Goal: Task Accomplishment & Management: Complete application form

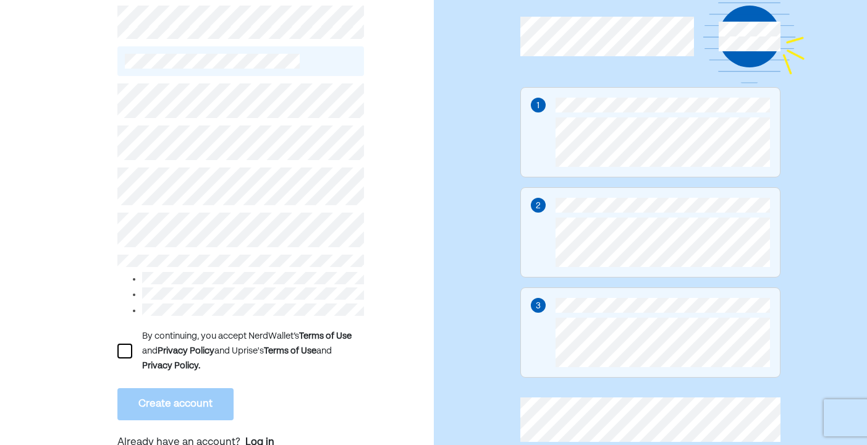
scroll to position [79, 0]
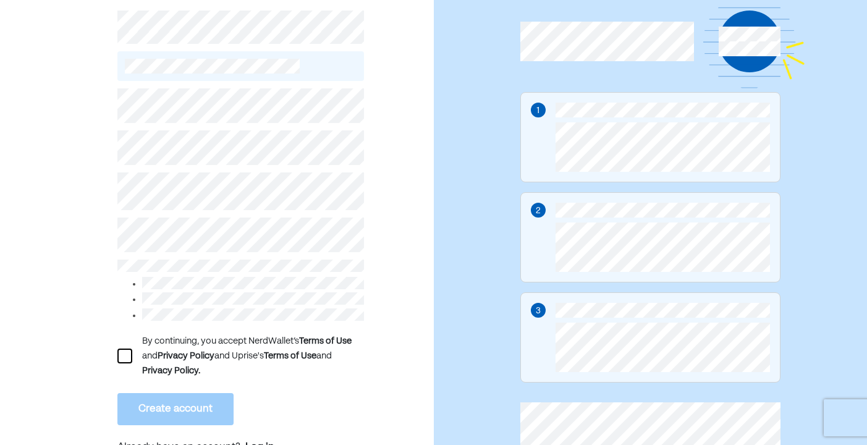
click at [133, 351] on div "By continuing, you accept NerdWallet’s Terms of Use and Privacy Policy and Upri…" at bounding box center [240, 356] width 246 height 44
click at [125, 352] on div at bounding box center [124, 355] width 15 height 15
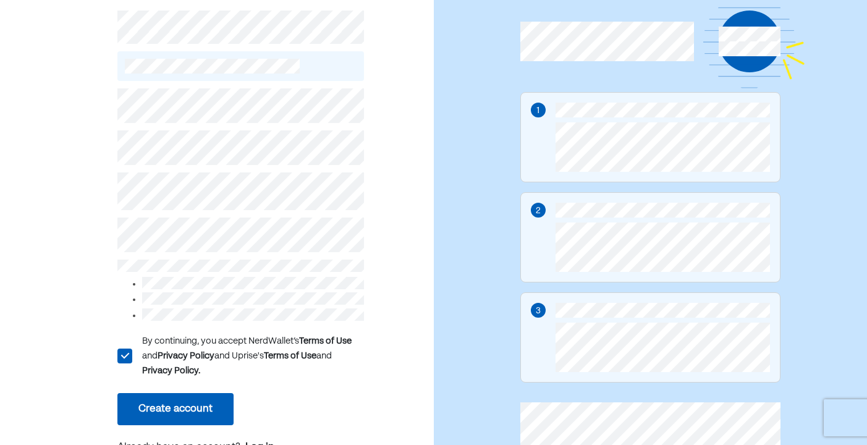
click at [175, 407] on button "Create account" at bounding box center [175, 409] width 116 height 32
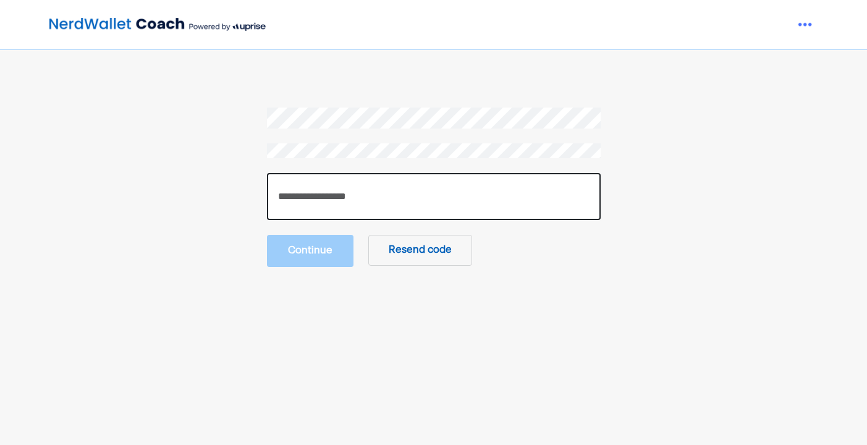
click at [333, 185] on input "number" at bounding box center [434, 196] width 334 height 47
type input "******"
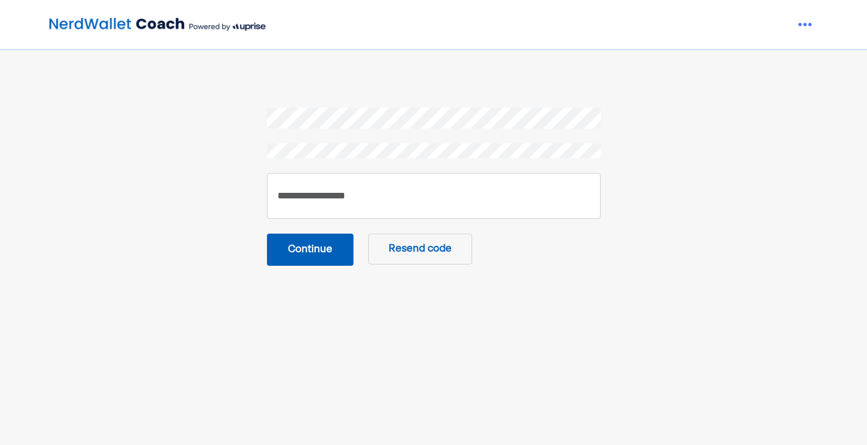
click at [311, 243] on button "Continue" at bounding box center [310, 250] width 86 height 32
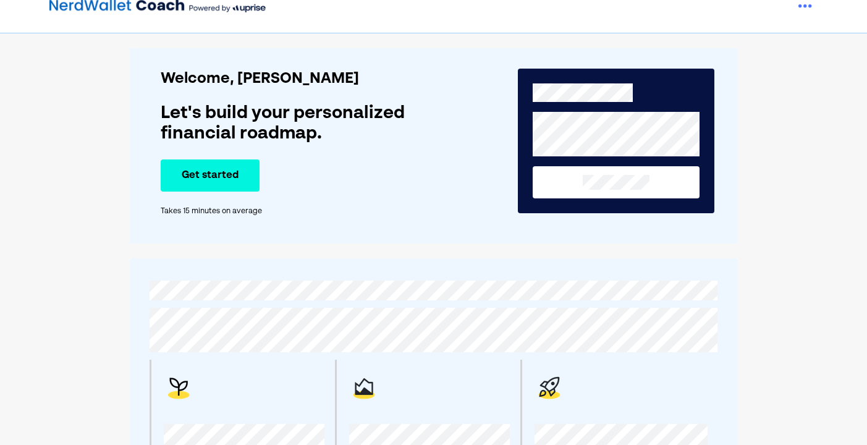
scroll to position [23, 0]
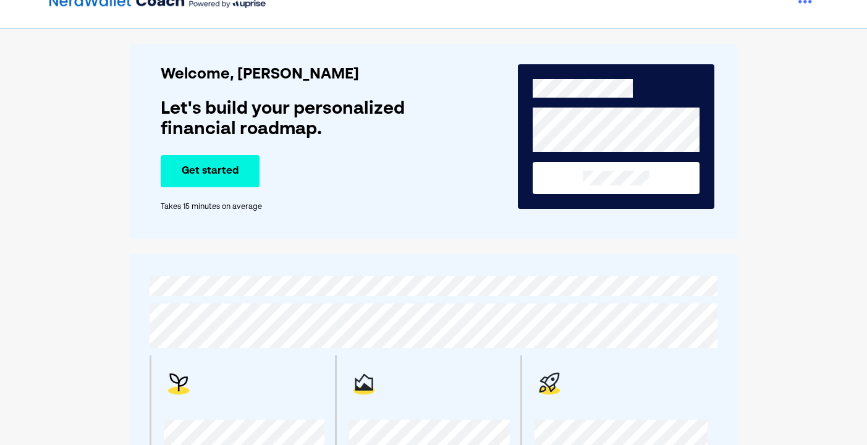
click at [201, 169] on button "Get started" at bounding box center [210, 171] width 99 height 32
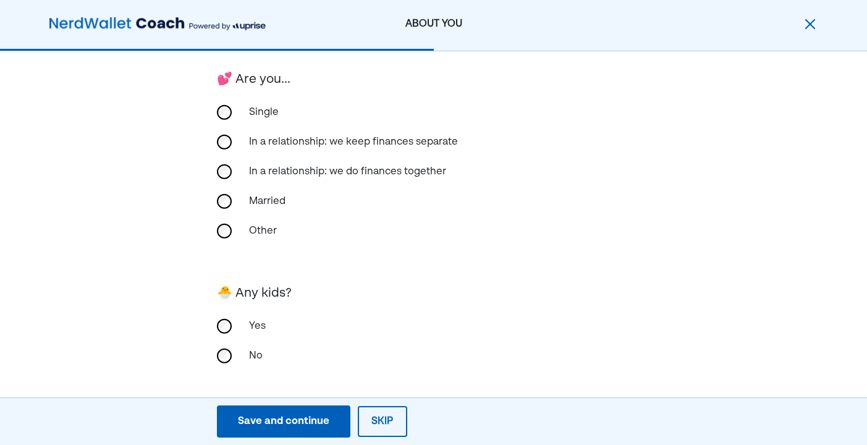
scroll to position [309, 0]
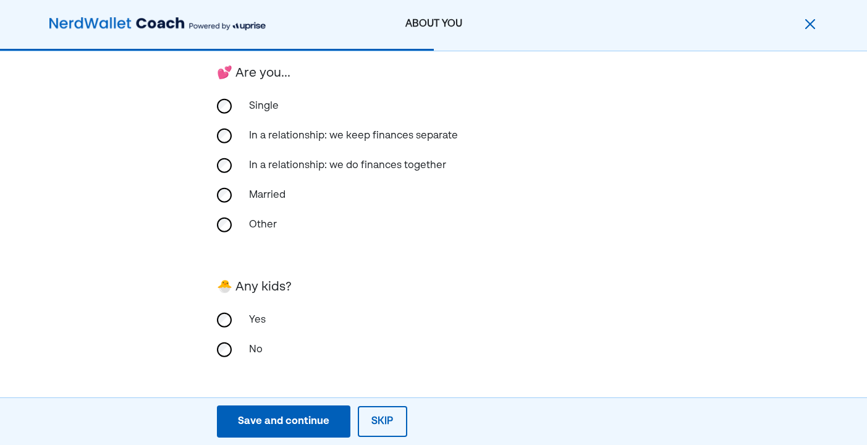
click at [296, 422] on div "Save and continue" at bounding box center [283, 421] width 91 height 15
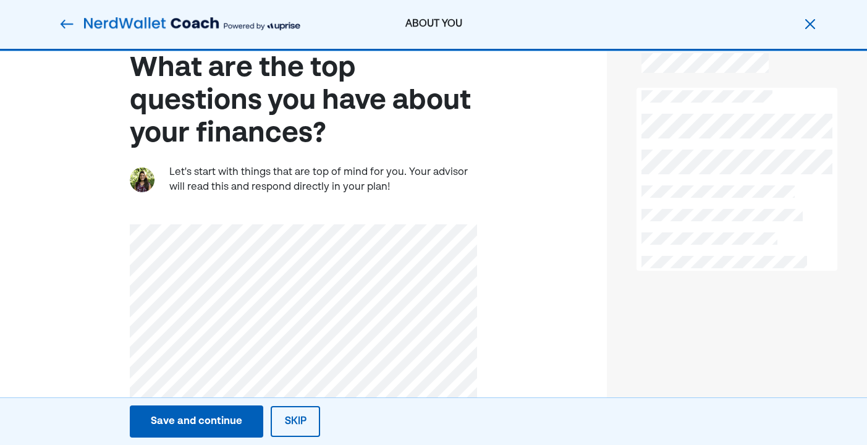
scroll to position [38, 0]
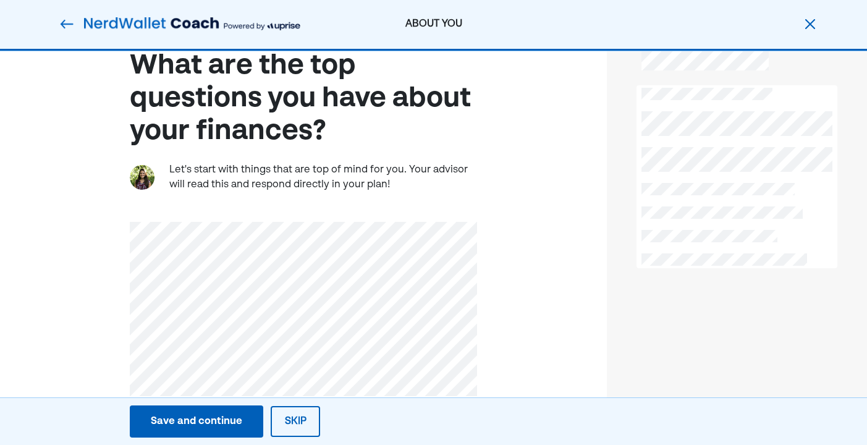
click at [246, 419] on button "Save and continue Save Save and continue" at bounding box center [196, 421] width 133 height 32
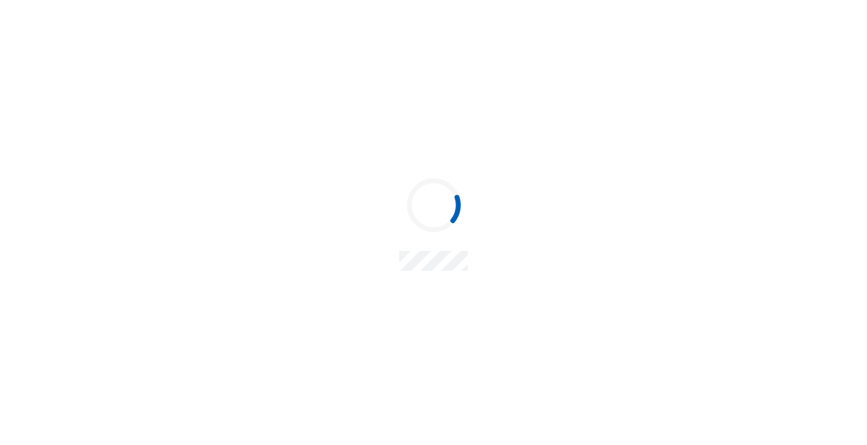
scroll to position [0, 0]
